Goal: Task Accomplishment & Management: Manage account settings

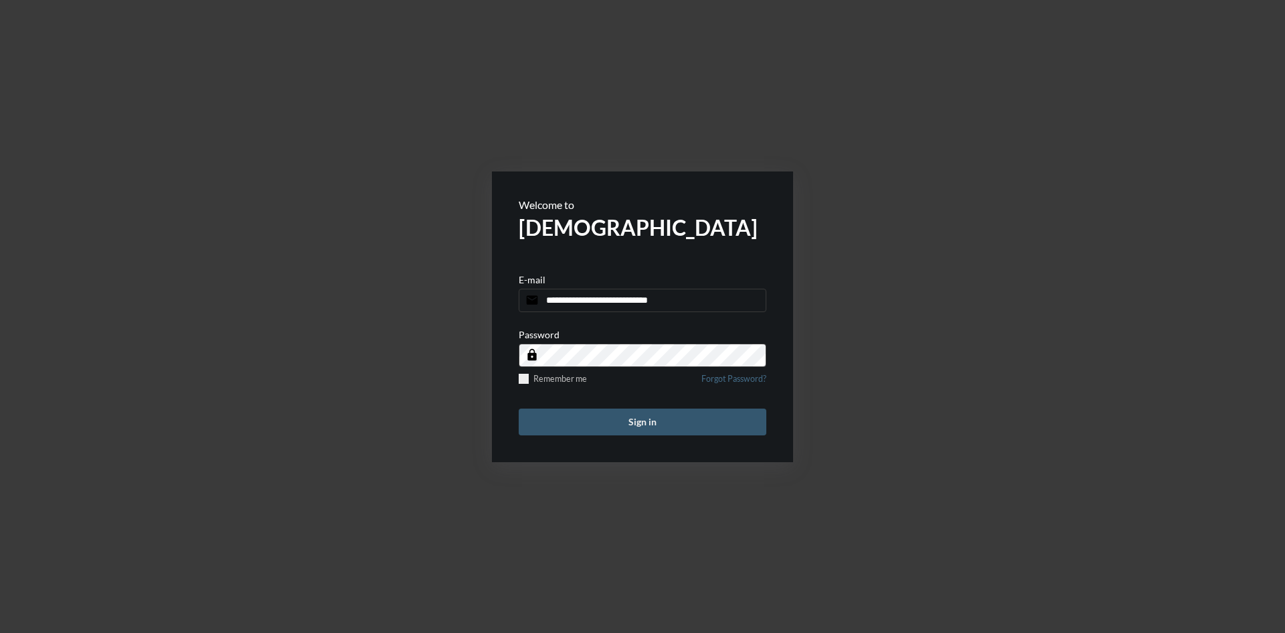
click at [653, 418] on button "Sign in" at bounding box center [643, 421] width 248 height 27
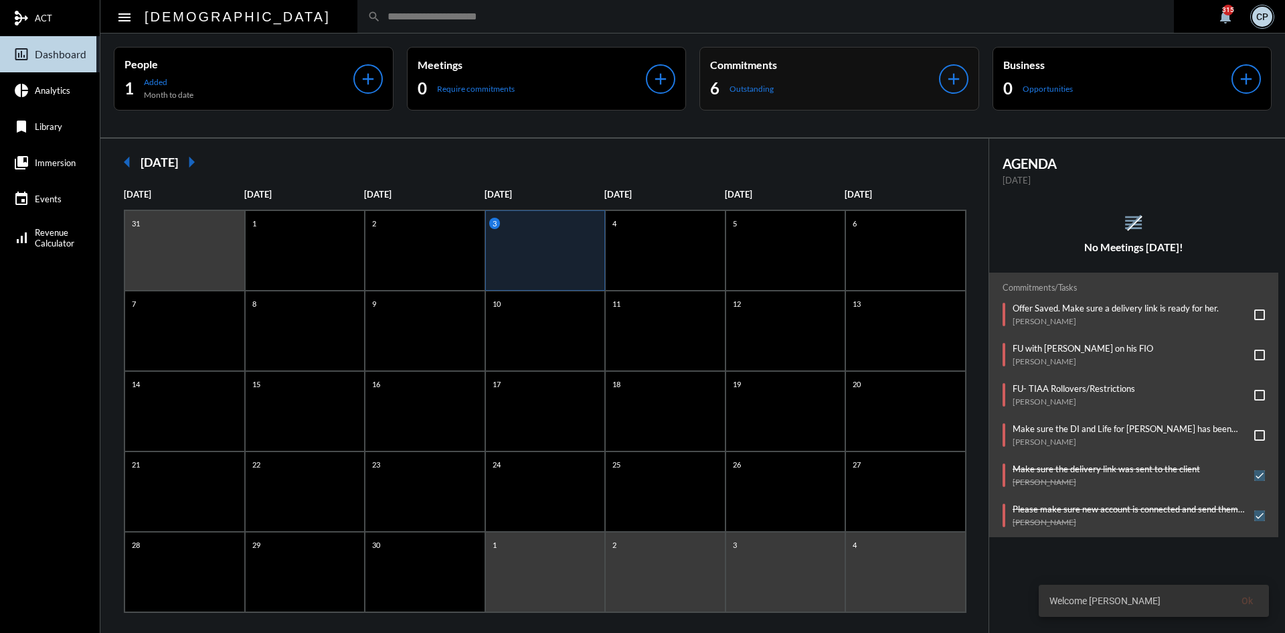
click at [820, 87] on div "6 Outstanding" at bounding box center [824, 88] width 229 height 21
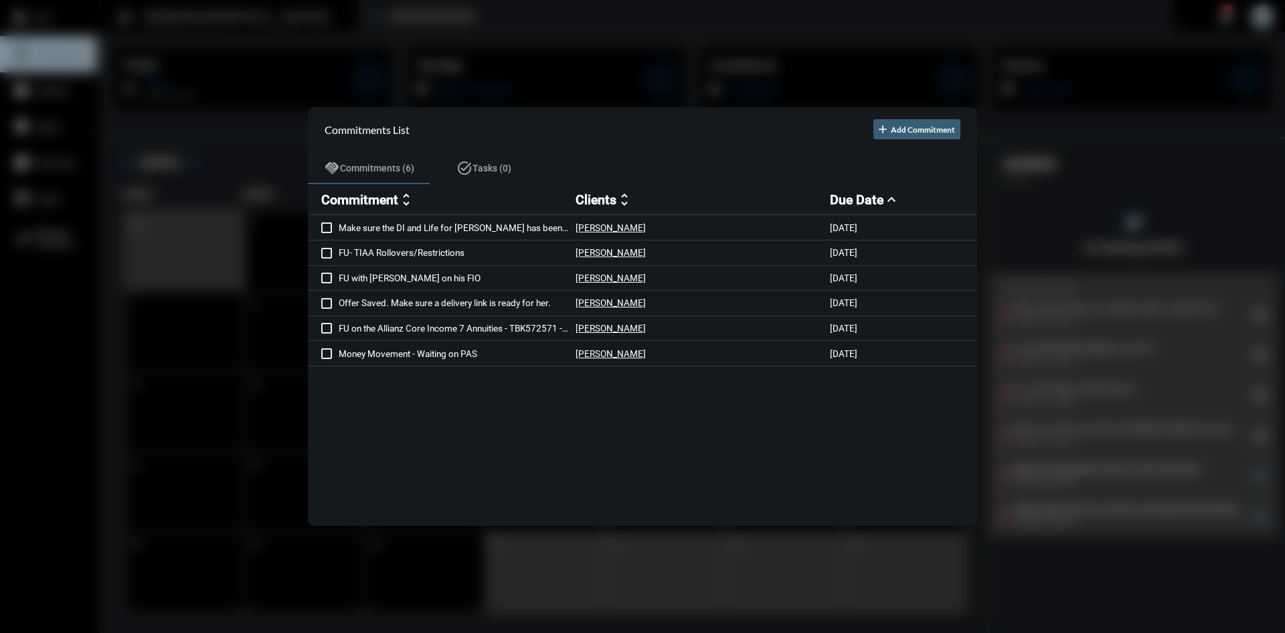
click at [580, 33] on div at bounding box center [642, 316] width 1285 height 633
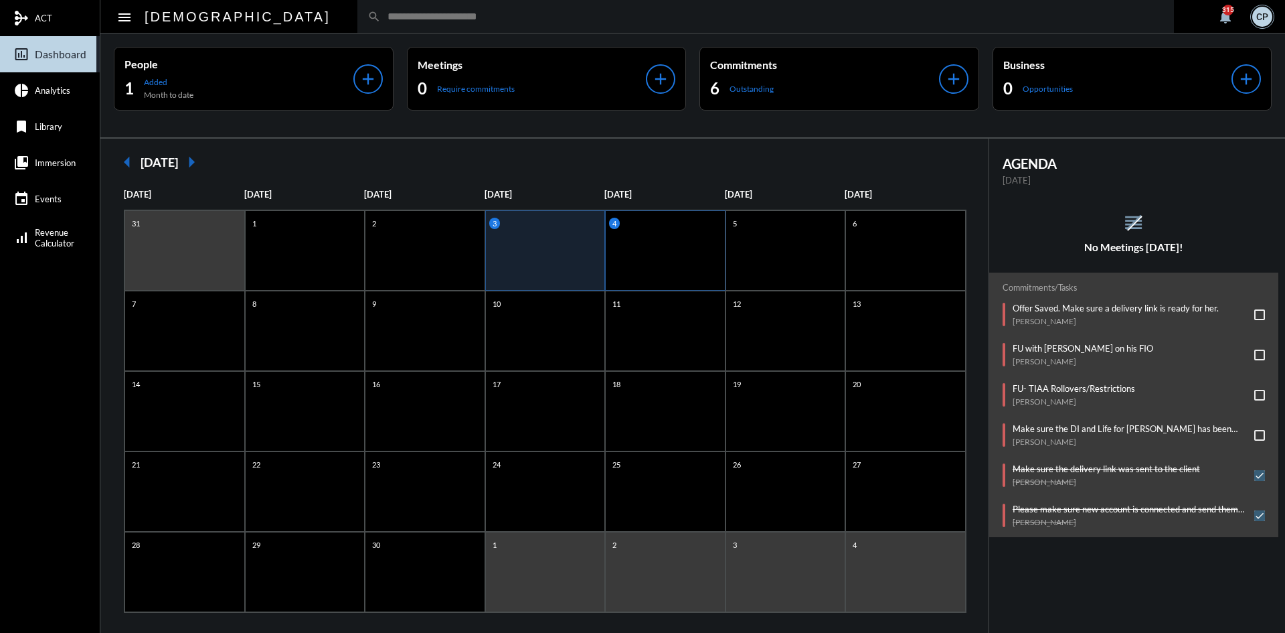
click at [646, 238] on div "4" at bounding box center [665, 250] width 120 height 80
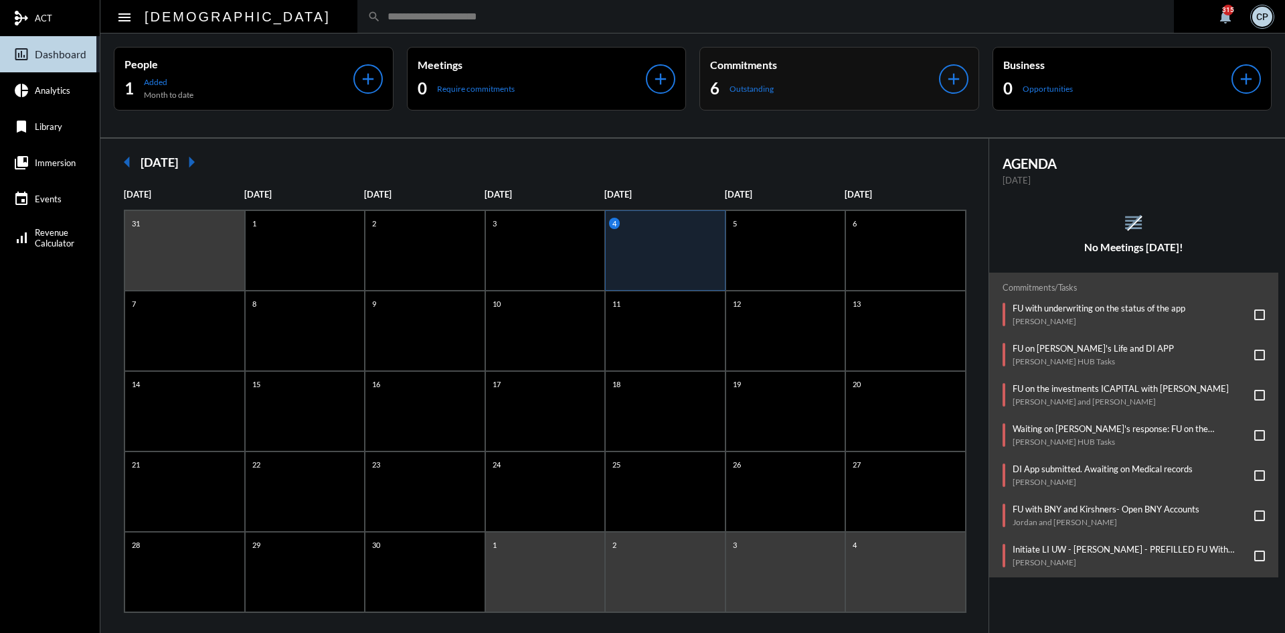
click at [797, 80] on div "6 Outstanding" at bounding box center [824, 88] width 229 height 21
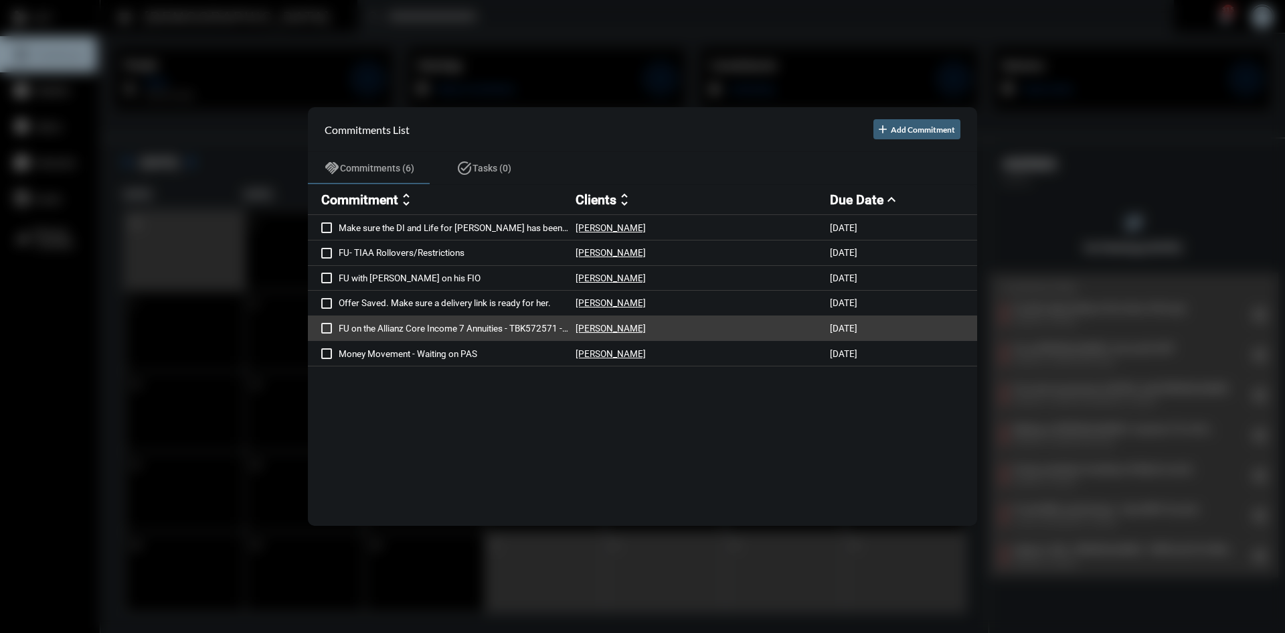
click at [476, 327] on p "FU on the Allianz Core Income 7 Annuities - TBK572571 - Online Instructions" at bounding box center [457, 328] width 237 height 11
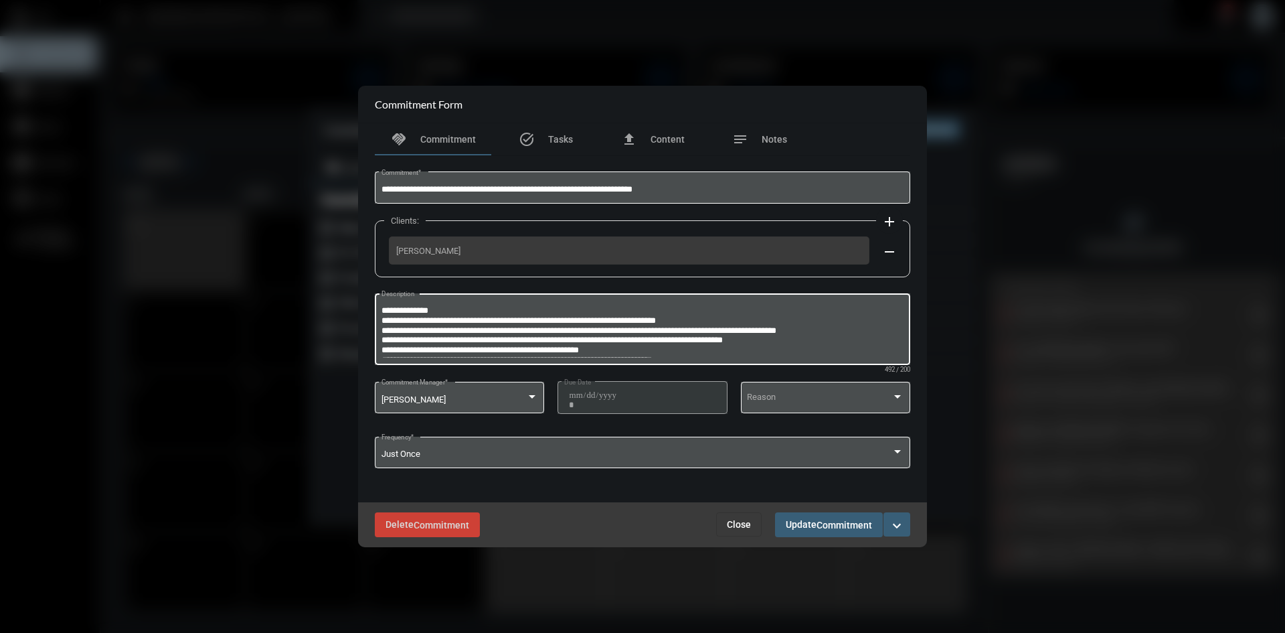
scroll to position [18, 0]
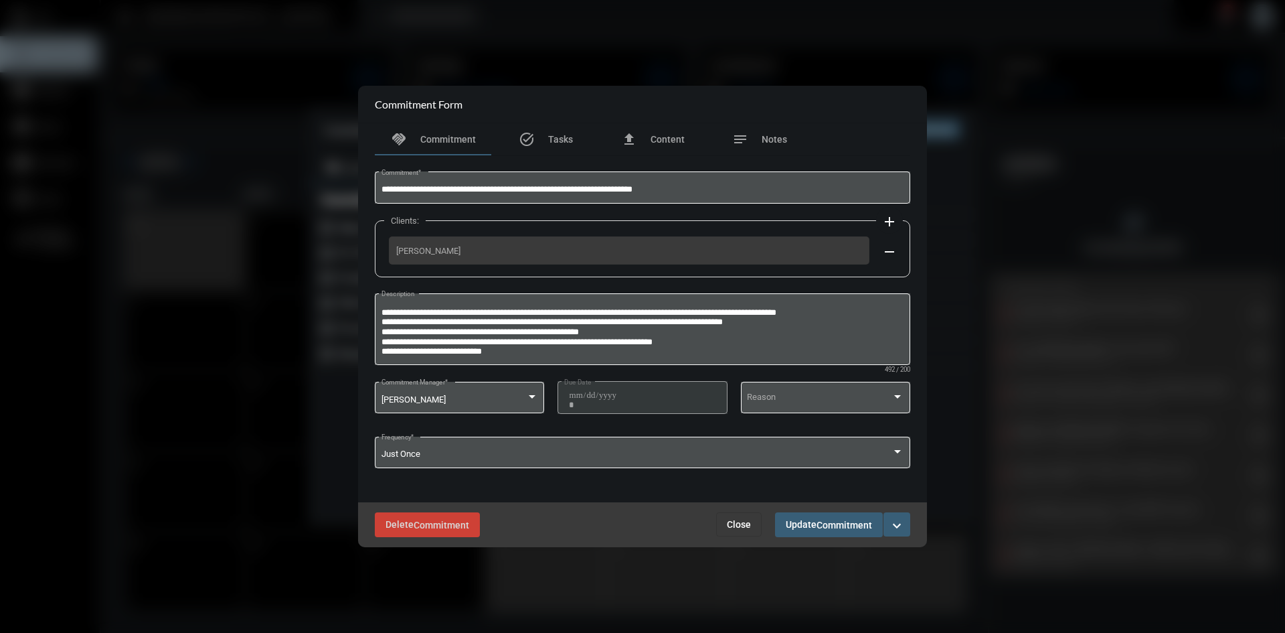
click at [894, 525] on mat-icon "expand_more" at bounding box center [897, 525] width 16 height 16
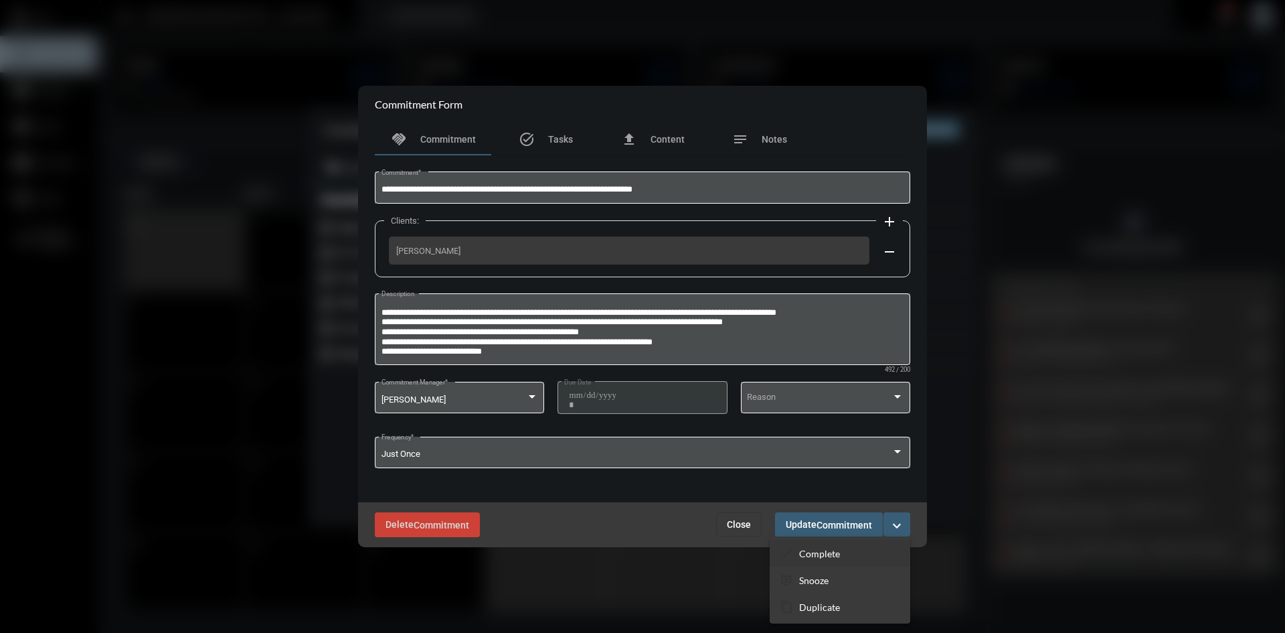
click at [831, 552] on p "Complete" at bounding box center [819, 553] width 41 height 11
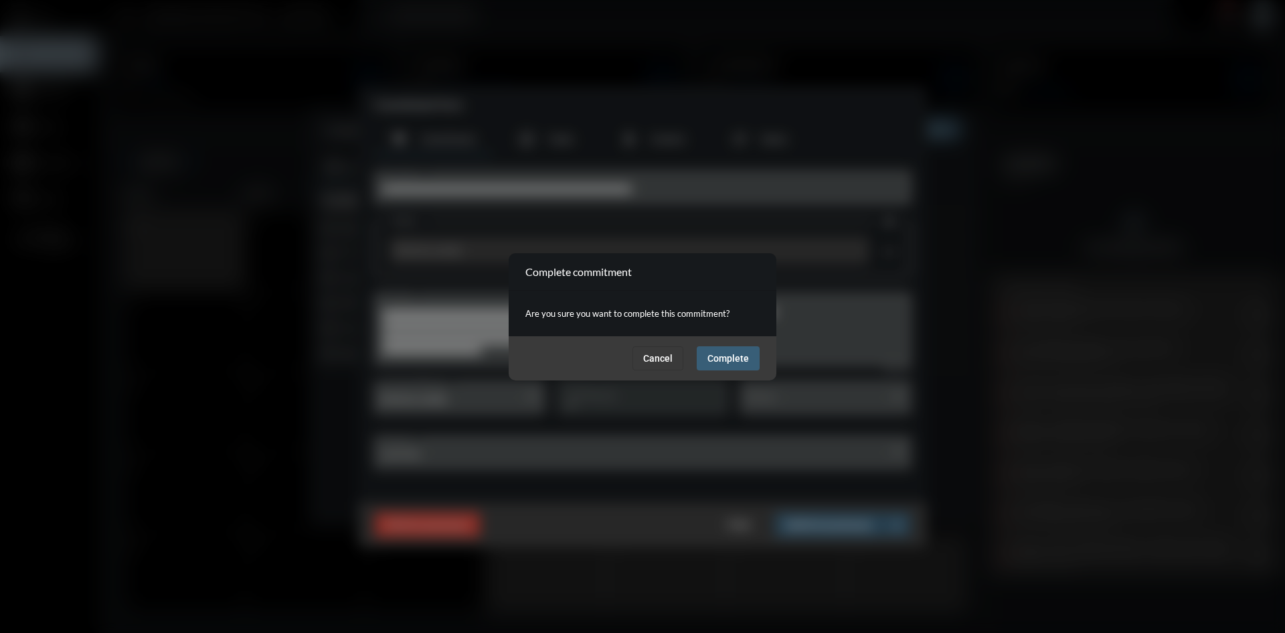
click at [666, 356] on span "Cancel" at bounding box center [657, 358] width 29 height 11
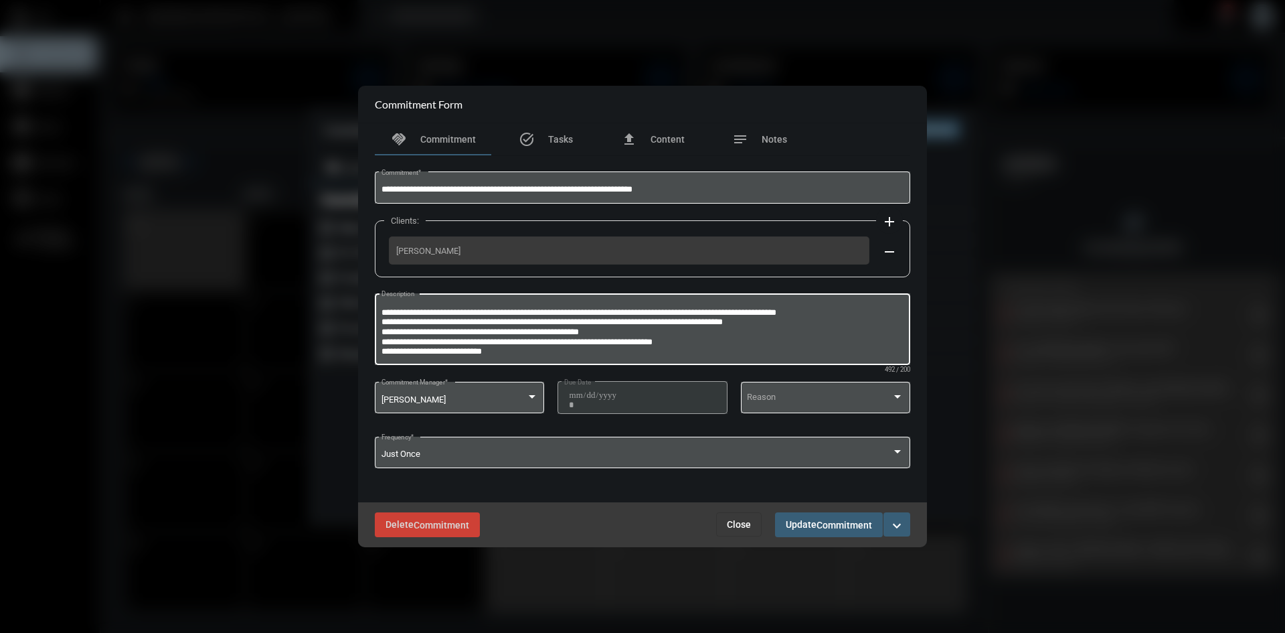
scroll to position [0, 0]
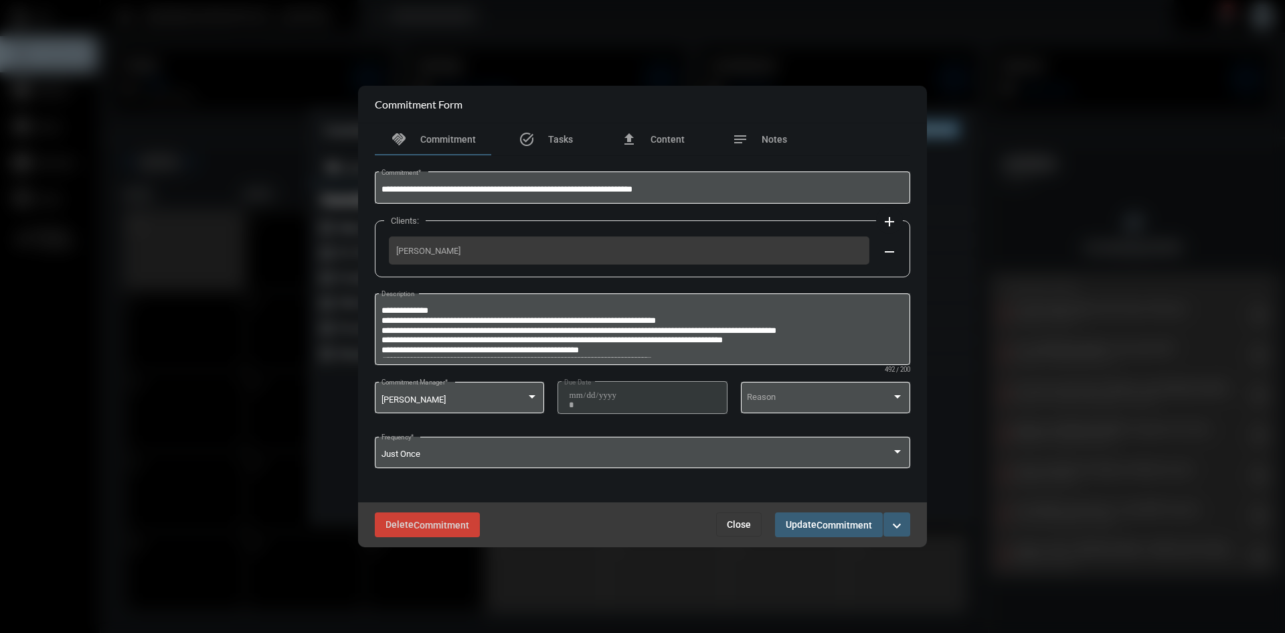
click at [901, 521] on mat-icon "expand_more" at bounding box center [897, 525] width 16 height 16
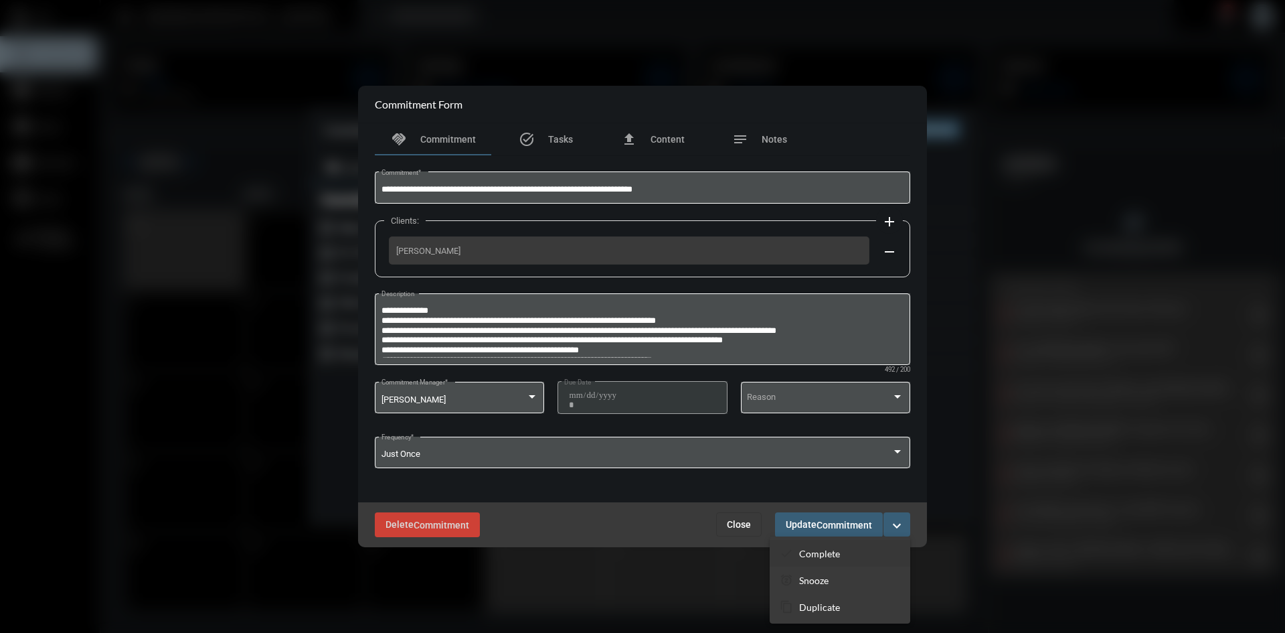
click at [814, 551] on p "Complete" at bounding box center [819, 553] width 41 height 11
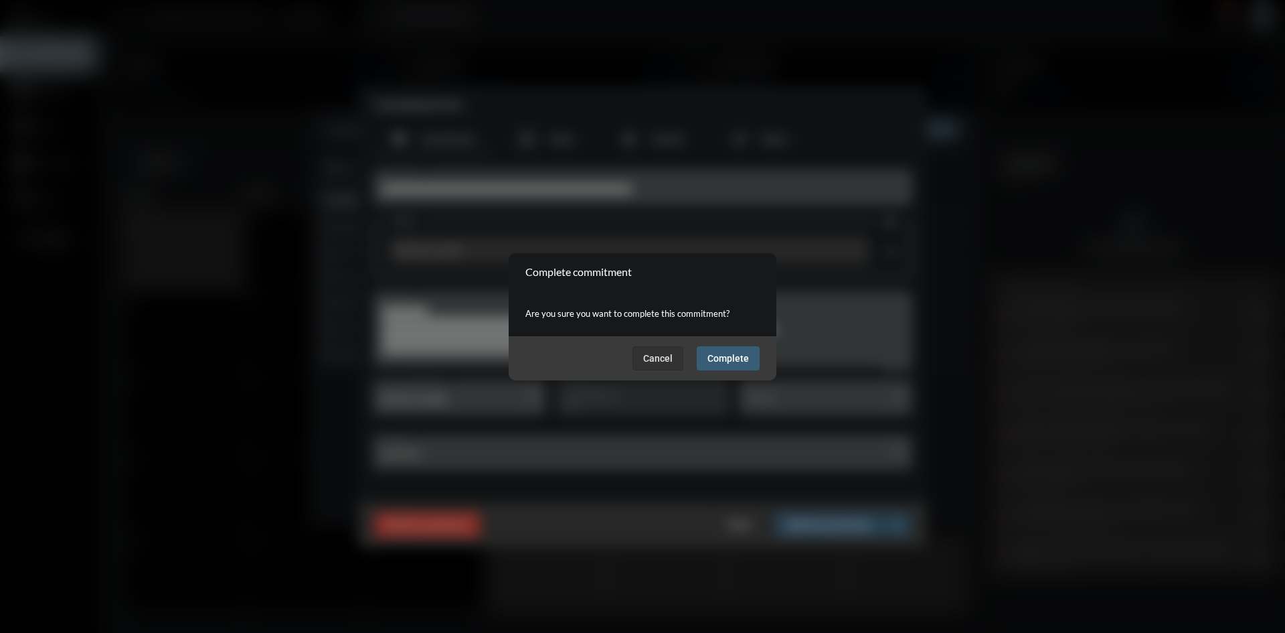
click at [731, 357] on span "Complete" at bounding box center [729, 358] width 42 height 11
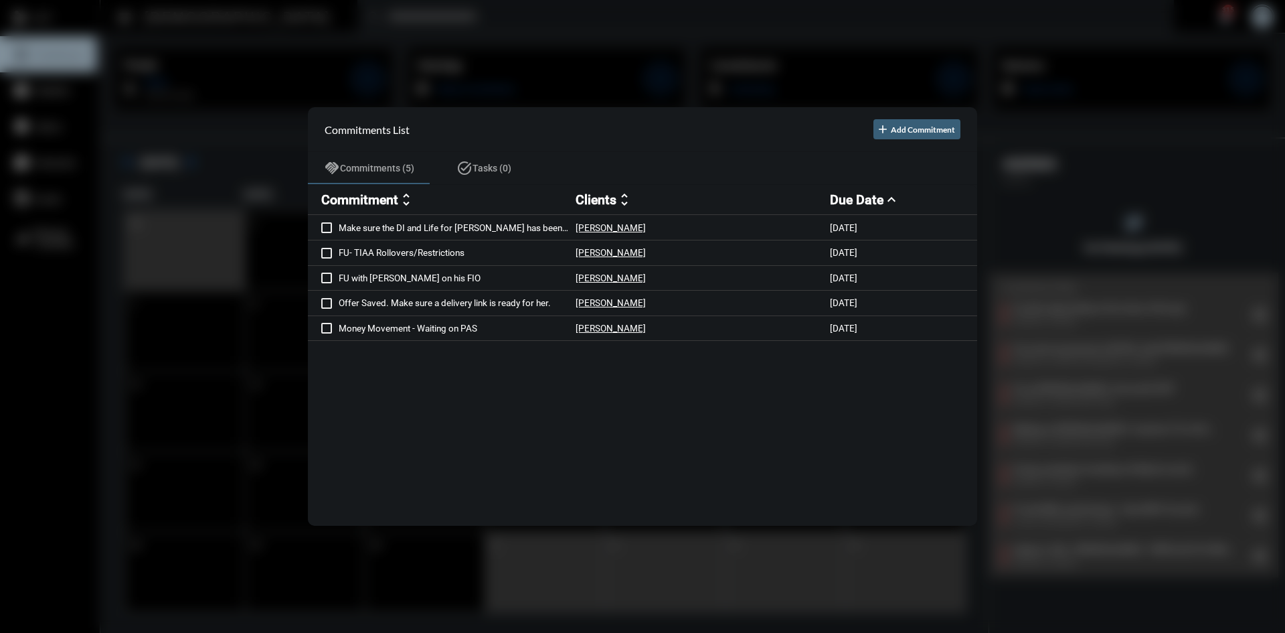
click at [700, 23] on div at bounding box center [642, 316] width 1285 height 633
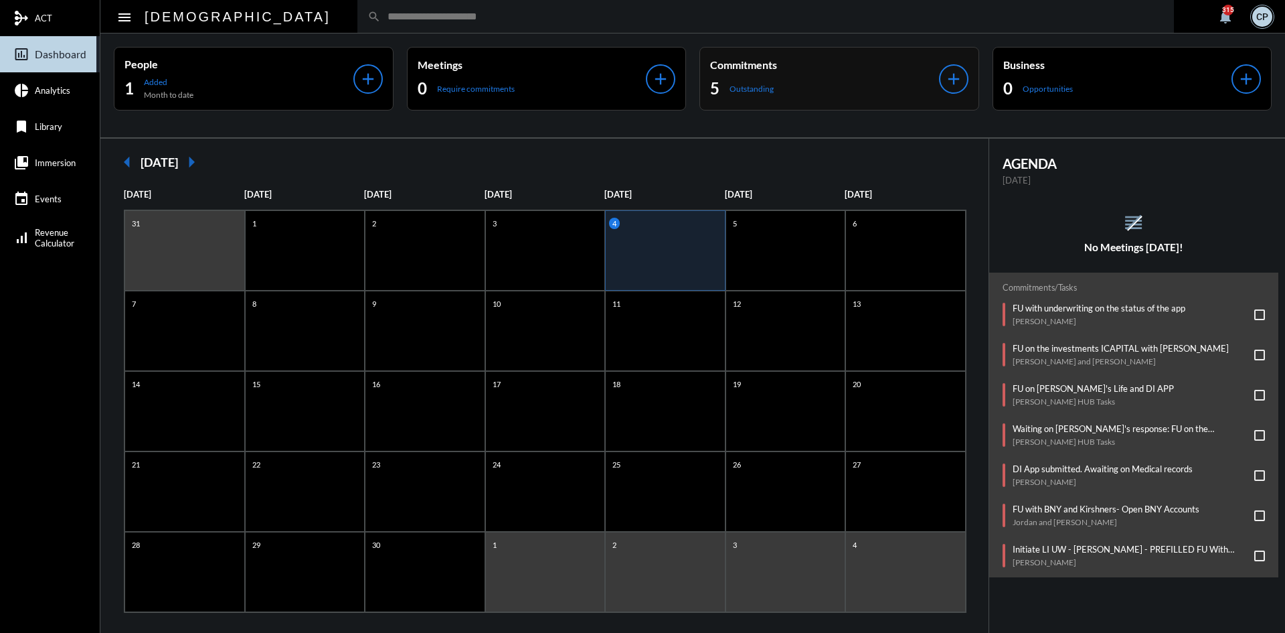
click at [865, 87] on div "5 Outstanding" at bounding box center [824, 88] width 229 height 21
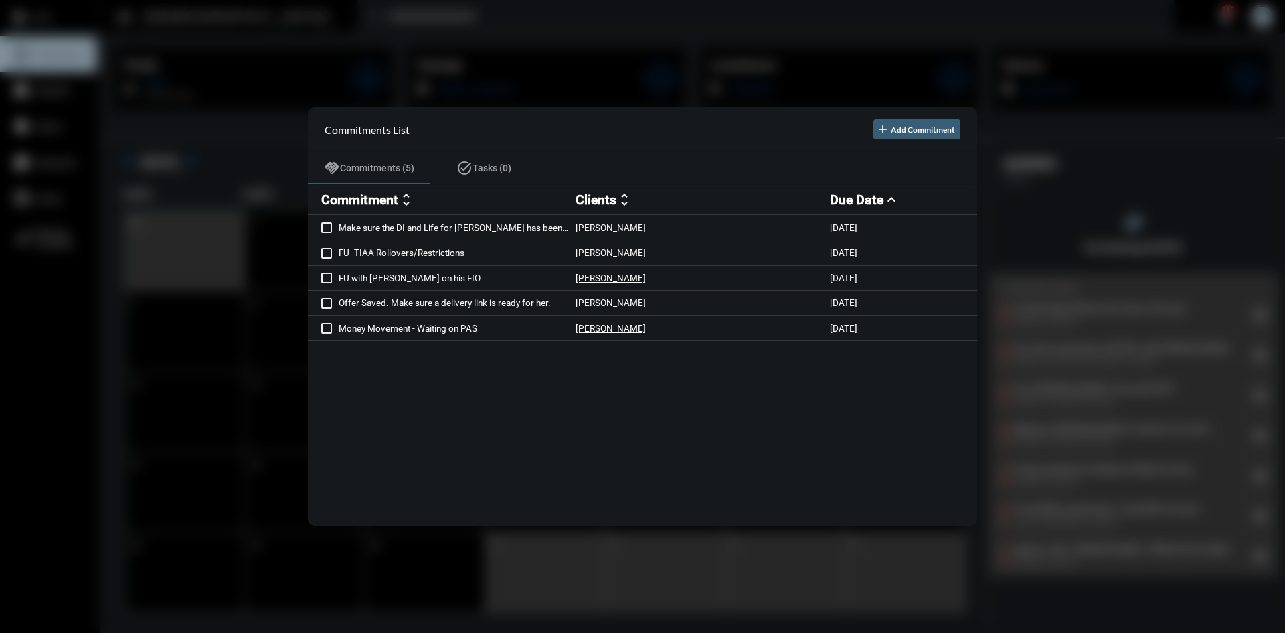
click at [570, 24] on div at bounding box center [642, 316] width 1285 height 633
